Goal: Information Seeking & Learning: Learn about a topic

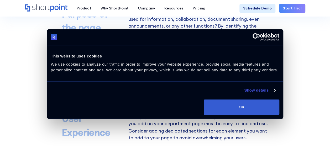
scroll to position [394, 0]
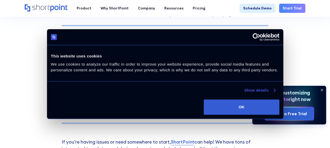
click at [273, 90] on link "Show details" at bounding box center [259, 90] width 31 height 6
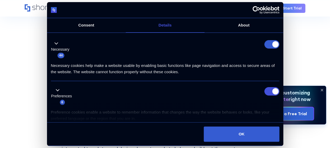
click at [23, 79] on div "Designing Internal SharePoint sites for your business When you're starting Shar…" at bounding box center [165, 98] width 330 height 414
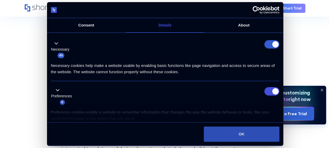
click at [267, 133] on button "OK" at bounding box center [241, 134] width 75 height 15
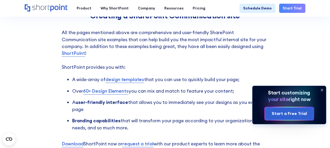
scroll to position [1050, 0]
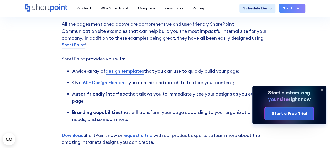
click at [195, 90] on ul "A wide-array of design templates that you can use to quickly build your page; O…" at bounding box center [165, 95] width 207 height 55
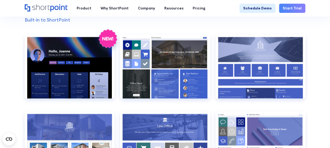
scroll to position [420, 0]
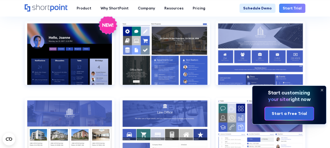
click at [326, 88] on icon at bounding box center [322, 90] width 8 height 8
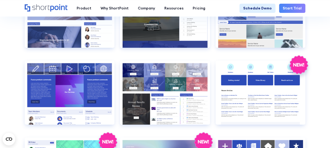
scroll to position [919, 0]
